Goal: Task Accomplishment & Management: Manage account settings

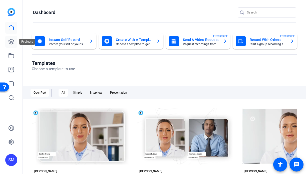
click at [14, 38] on link at bounding box center [11, 42] width 12 height 12
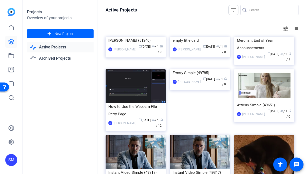
click at [15, 158] on div "SM" at bounding box center [11, 160] width 12 height 12
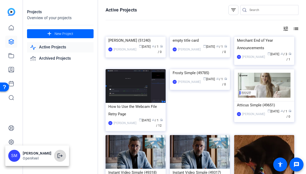
click at [63, 155] on mat-icon "logout" at bounding box center [60, 156] width 6 height 6
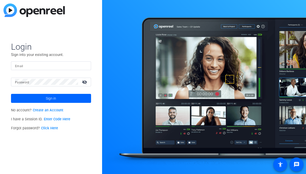
click at [75, 64] on input "Email" at bounding box center [51, 66] width 72 height 6
click at [82, 67] on img at bounding box center [83, 66] width 4 height 6
click at [81, 67] on img at bounding box center [83, 66] width 4 height 6
click at [86, 68] on div at bounding box center [84, 66] width 6 height 6
click at [85, 64] on div at bounding box center [84, 66] width 6 height 6
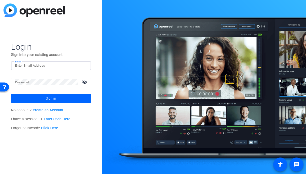
type input "studiosupport+2@openreel.com"
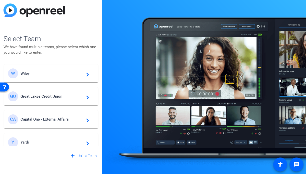
click at [50, 98] on span "Great Lakes Credit Union" at bounding box center [52, 96] width 63 height 5
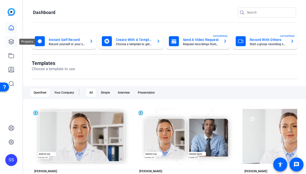
click at [12, 39] on link at bounding box center [11, 42] width 12 height 12
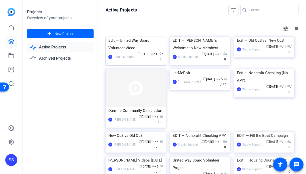
click at [127, 52] on div "Edit — United Way Board Volunteer Video" at bounding box center [135, 44] width 55 height 15
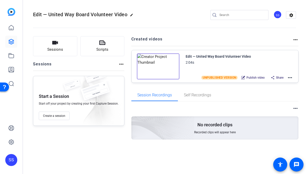
click at [291, 77] on mat-icon "more_horiz" at bounding box center [290, 78] width 6 height 6
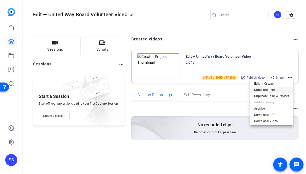
click at [278, 90] on span "Duplicate here" at bounding box center [271, 90] width 35 height 6
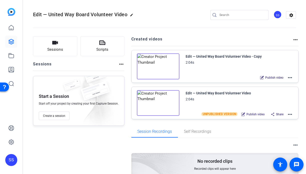
click at [290, 79] on mat-icon "more_horiz" at bounding box center [290, 78] width 6 height 6
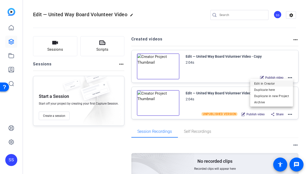
click at [273, 82] on span "Edit in Creator" at bounding box center [271, 84] width 35 height 6
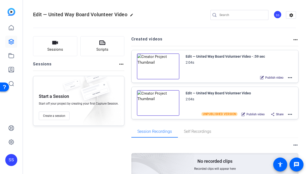
click at [290, 81] on mat-icon "more_horiz" at bounding box center [290, 78] width 6 height 6
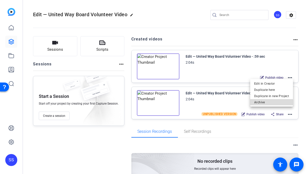
click at [277, 101] on span "Archive" at bounding box center [271, 103] width 35 height 6
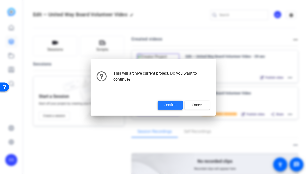
click at [173, 103] on span "Confirm" at bounding box center [170, 105] width 13 height 5
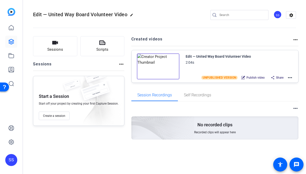
click at [291, 78] on mat-icon "more_horiz" at bounding box center [290, 78] width 6 height 6
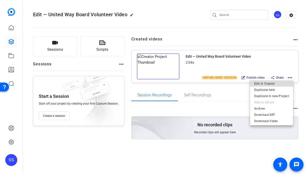
click at [279, 82] on span "Edit in Creator" at bounding box center [271, 84] width 35 height 6
